Goal: Information Seeking & Learning: Understand process/instructions

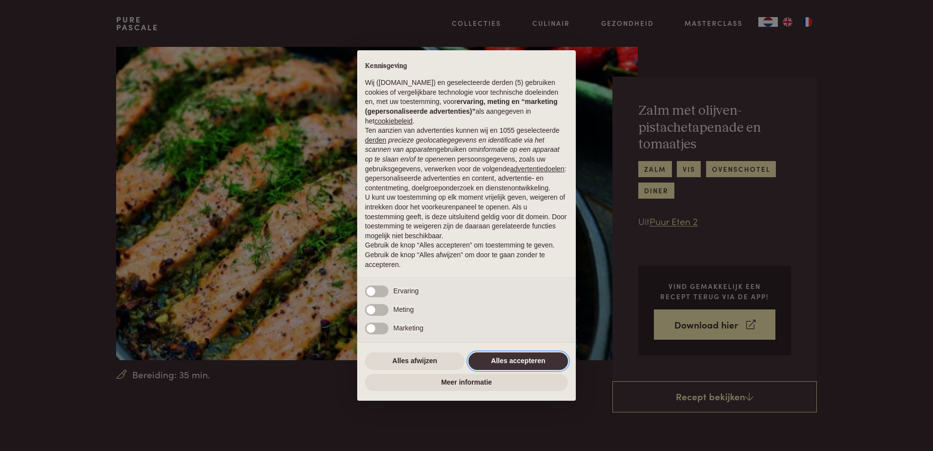
click at [514, 359] on button "Alles accepteren" at bounding box center [519, 361] width 100 height 18
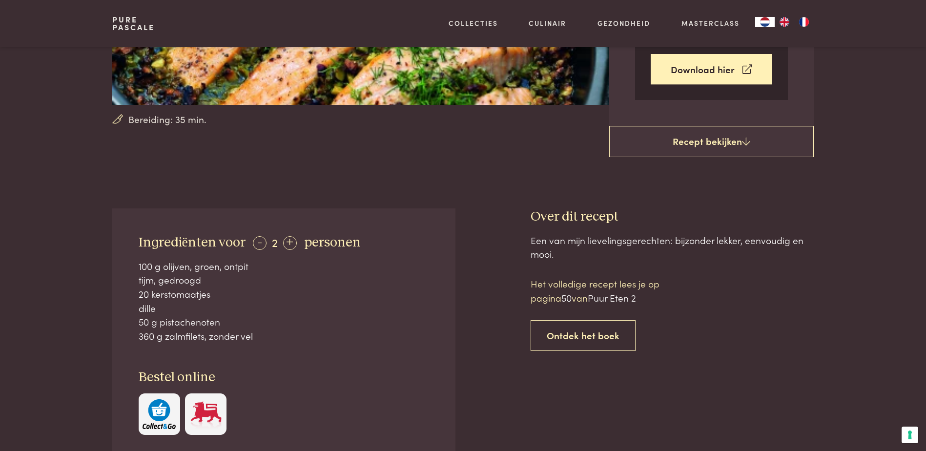
scroll to position [244, 0]
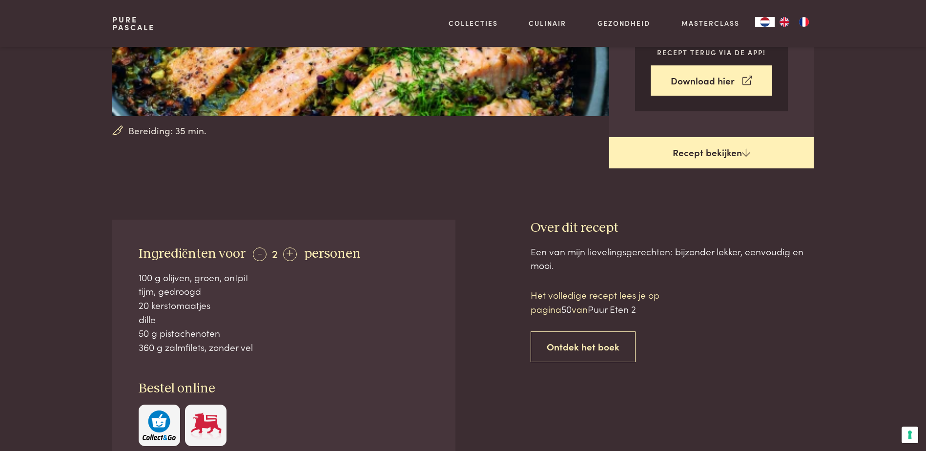
click at [750, 159] on link "Recept bekijken" at bounding box center [711, 152] width 205 height 31
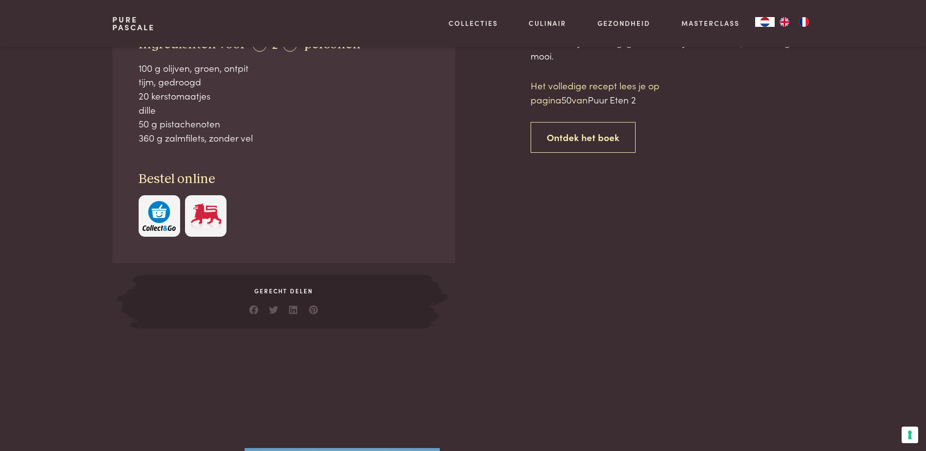
scroll to position [464, 0]
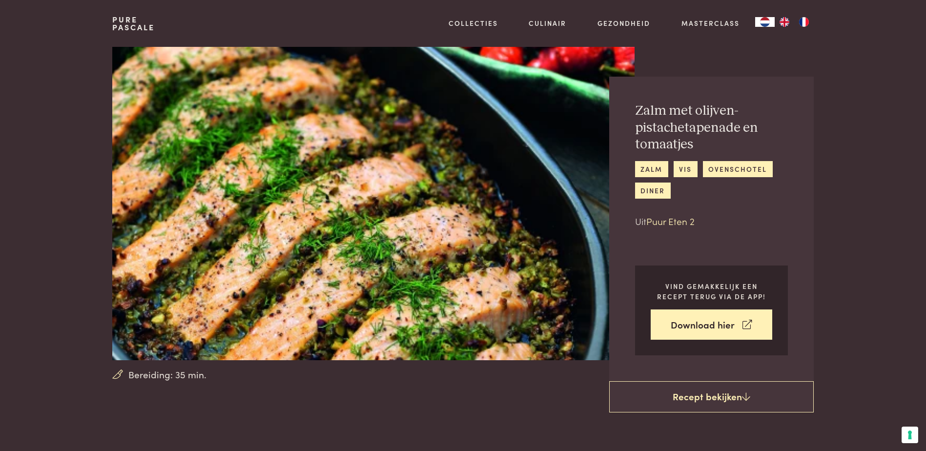
click at [668, 220] on link "Puur Eten 2" at bounding box center [670, 220] width 48 height 13
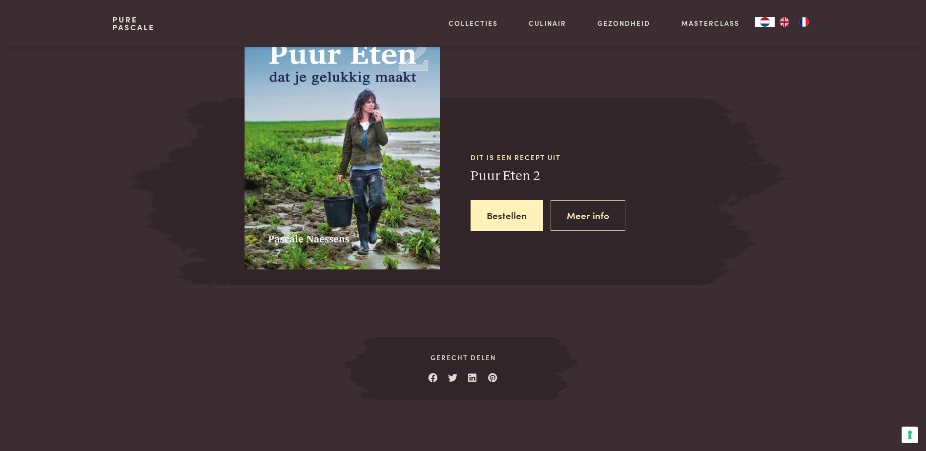
scroll to position [886, 0]
